Goal: Task Accomplishment & Management: Manage account settings

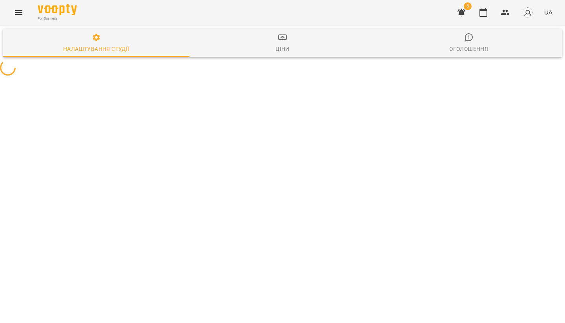
select select "**"
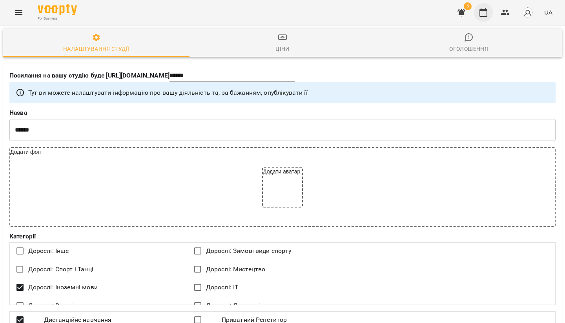
click at [486, 15] on icon "button" at bounding box center [482, 12] width 9 height 9
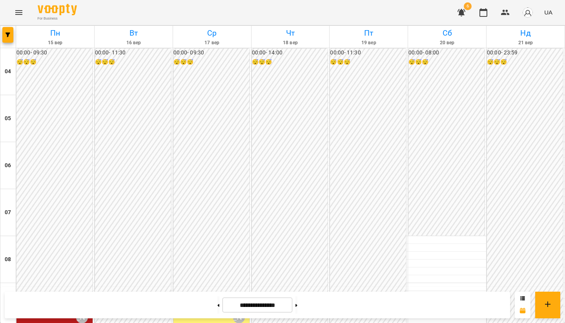
scroll to position [497, 0]
